Goal: Book appointment/travel/reservation

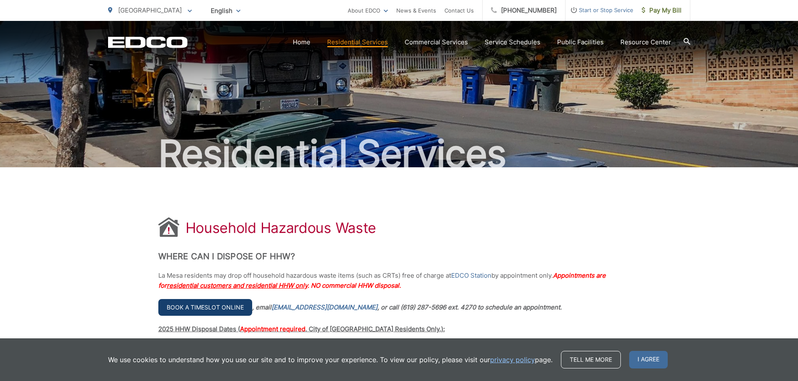
click at [226, 305] on link "Book a timeslot online" at bounding box center [205, 307] width 94 height 17
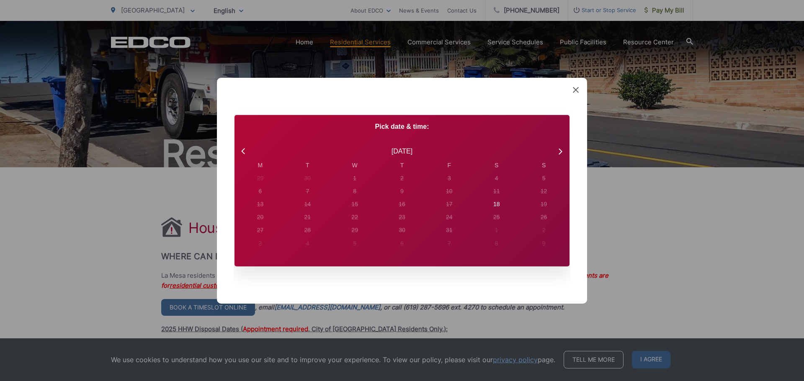
click at [250, 152] on div "[DATE]" at bounding box center [402, 151] width 305 height 11
click at [247, 153] on icon at bounding box center [244, 151] width 11 height 11
click at [561, 149] on icon at bounding box center [559, 151] width 11 height 11
click at [241, 149] on icon at bounding box center [244, 151] width 11 height 11
click at [563, 153] on icon at bounding box center [559, 151] width 11 height 11
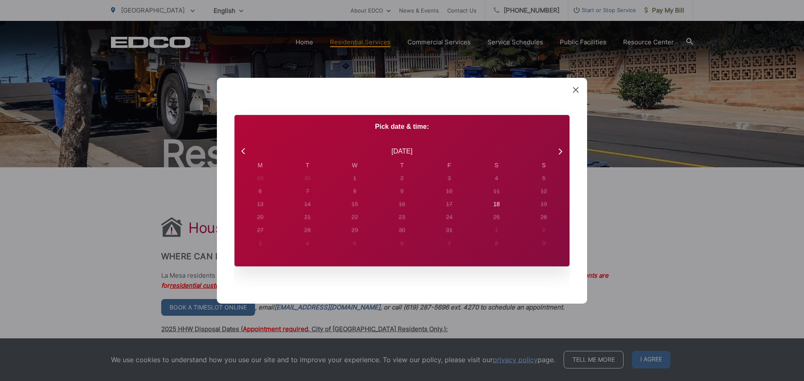
click at [576, 88] on icon at bounding box center [576, 90] width 6 height 6
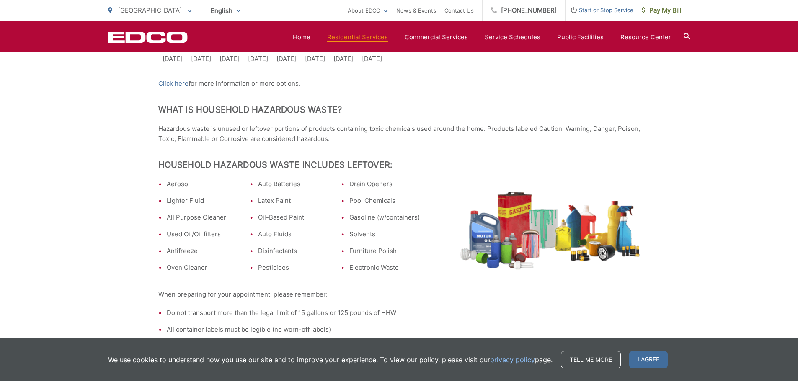
scroll to position [168, 0]
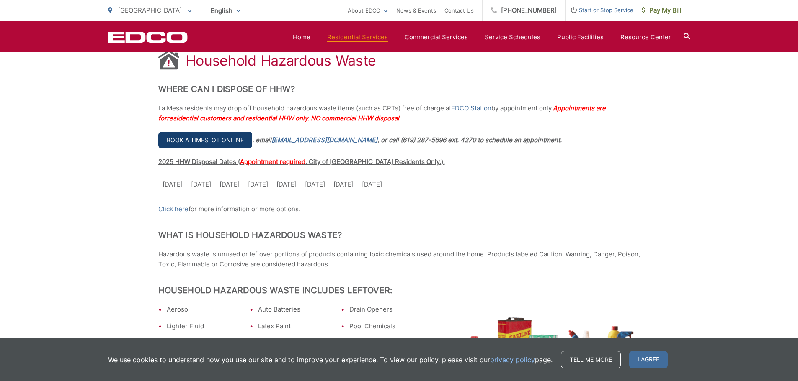
click at [225, 143] on link "Book a timeslot online" at bounding box center [205, 140] width 94 height 17
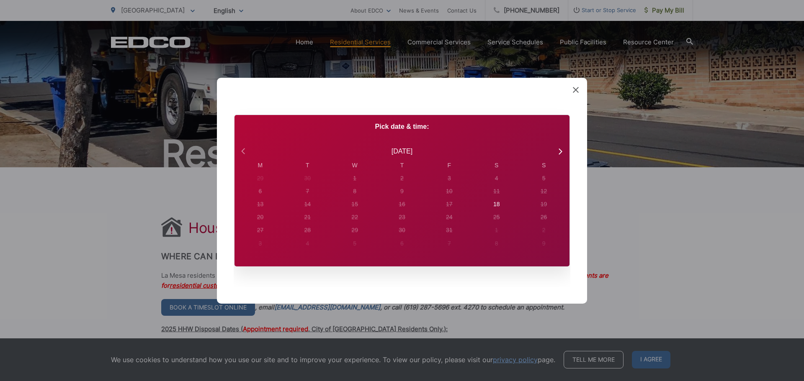
click at [239, 151] on icon at bounding box center [244, 151] width 11 height 11
click at [262, 183] on div "20" at bounding box center [260, 178] width 3 height 9
click at [559, 148] on icon at bounding box center [559, 151] width 11 height 11
click at [284, 185] on div "18" at bounding box center [260, 178] width 47 height 13
radio input "true"
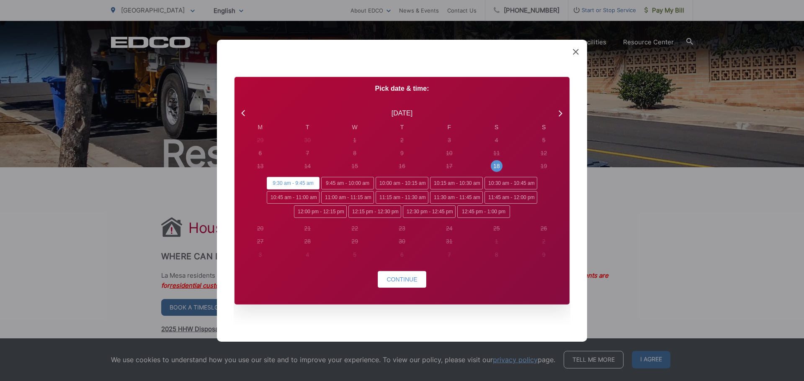
click at [572, 52] on div "Created with Sketch. Book Appointment Bringing anyone with you? Number of Addit…" at bounding box center [402, 190] width 370 height 302
click at [562, 111] on icon at bounding box center [559, 113] width 11 height 11
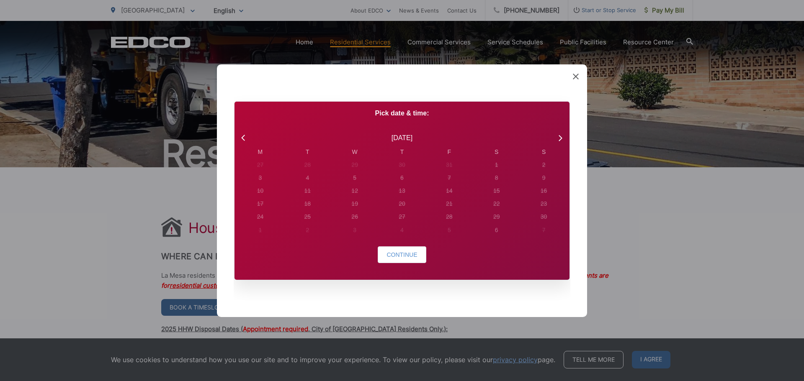
click at [560, 115] on p "Pick date & time:" at bounding box center [402, 113] width 335 height 10
drag, startPoint x: 558, startPoint y: 130, endPoint x: 558, endPoint y: 134, distance: 4.6
click at [558, 132] on div "[DATE]" at bounding box center [402, 137] width 335 height 19
click at [558, 138] on icon at bounding box center [559, 137] width 11 height 11
click at [581, 72] on div "Created with Sketch. Book Appointment Bringing anyone with you? Number of Addit…" at bounding box center [402, 190] width 370 height 253
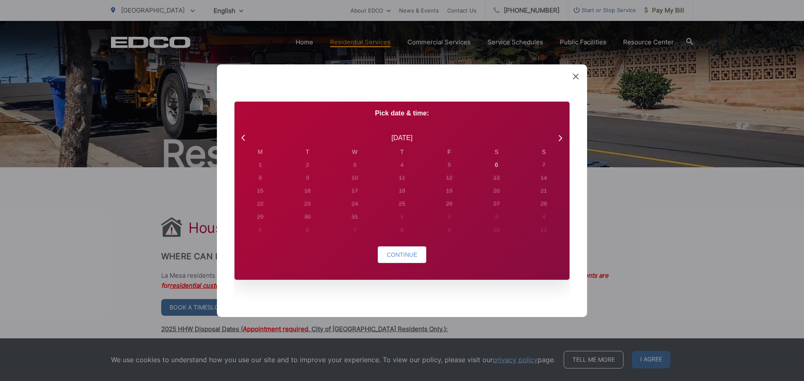
click at [574, 82] on div "Created with Sketch. Book Appointment Bringing anyone with you? Number of Addit…" at bounding box center [402, 190] width 370 height 253
click at [574, 78] on icon at bounding box center [576, 76] width 6 height 6
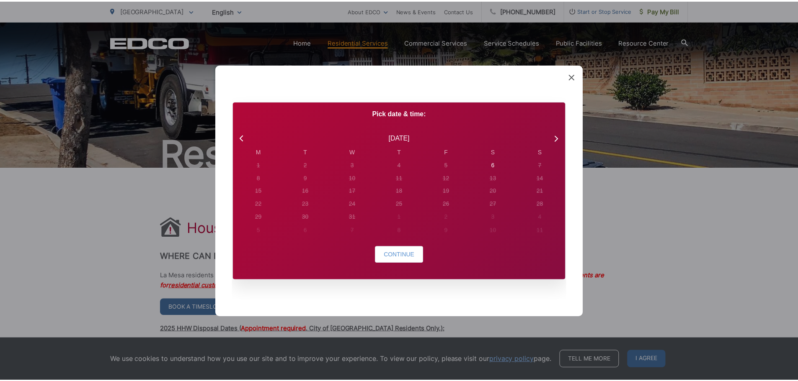
scroll to position [168, 0]
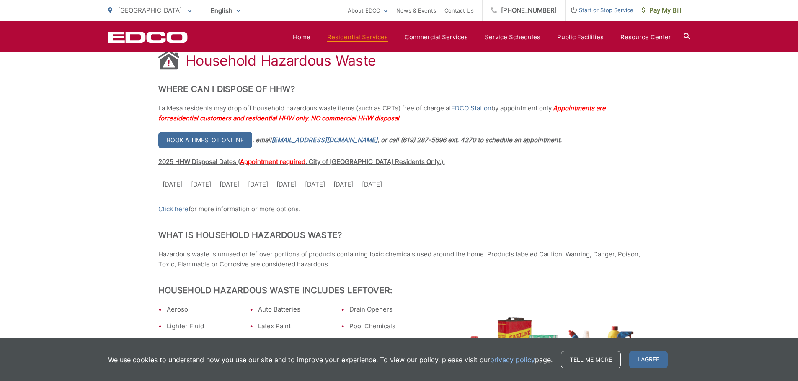
drag, startPoint x: 421, startPoint y: 224, endPoint x: 618, endPoint y: 201, distance: 198.2
drag, startPoint x: 594, startPoint y: 211, endPoint x: 540, endPoint y: 220, distance: 54.3
drag, startPoint x: 396, startPoint y: 186, endPoint x: 162, endPoint y: 190, distance: 234.5
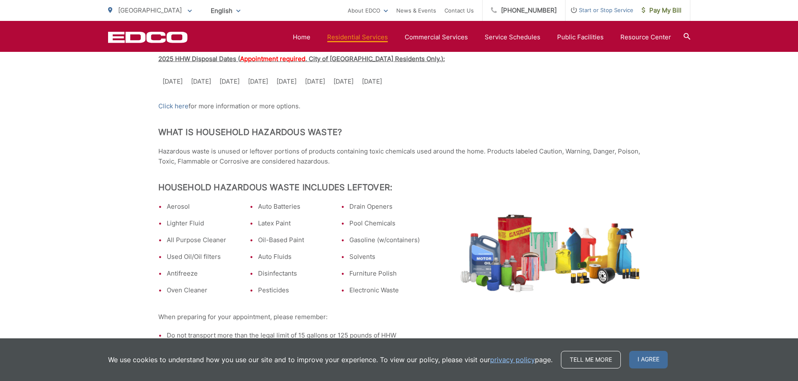
scroll to position [145, 0]
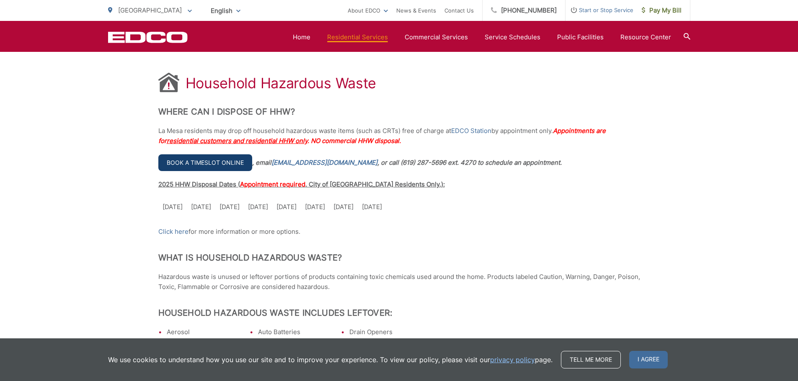
click at [204, 165] on link "Book a timeslot online" at bounding box center [205, 163] width 94 height 17
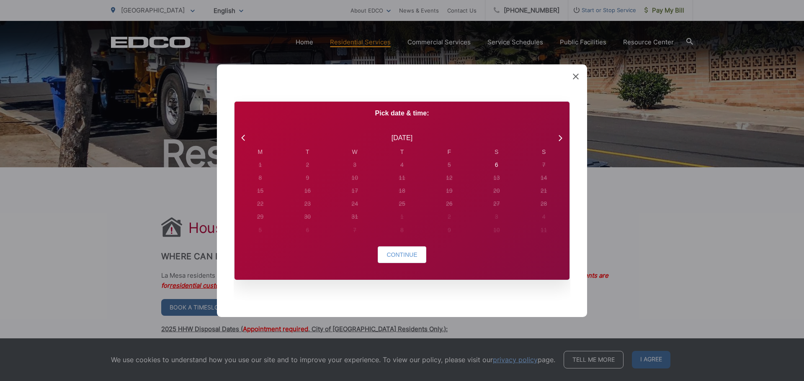
click at [575, 75] on icon at bounding box center [576, 76] width 6 height 6
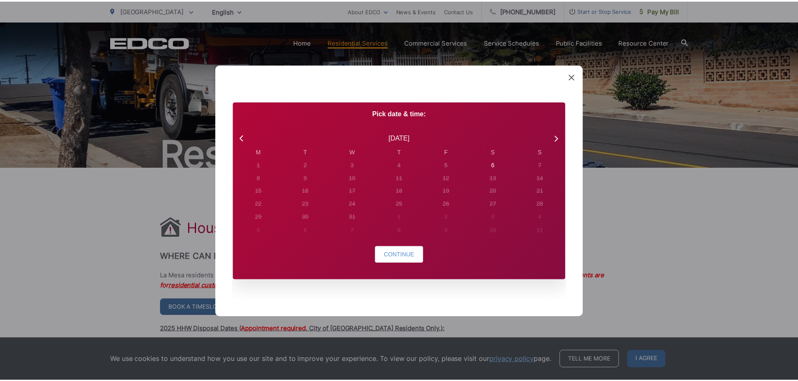
scroll to position [145, 0]
